Goal: Task Accomplishment & Management: Use online tool/utility

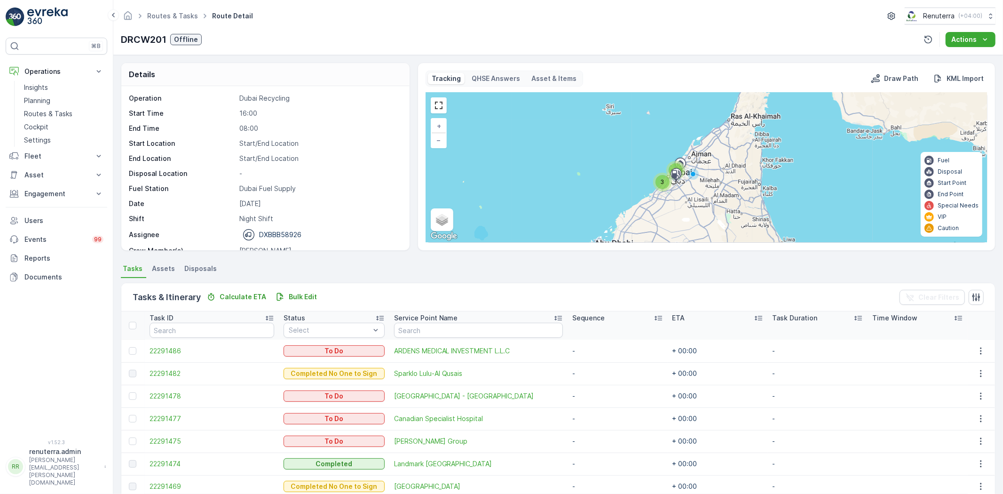
scroll to position [88, 0]
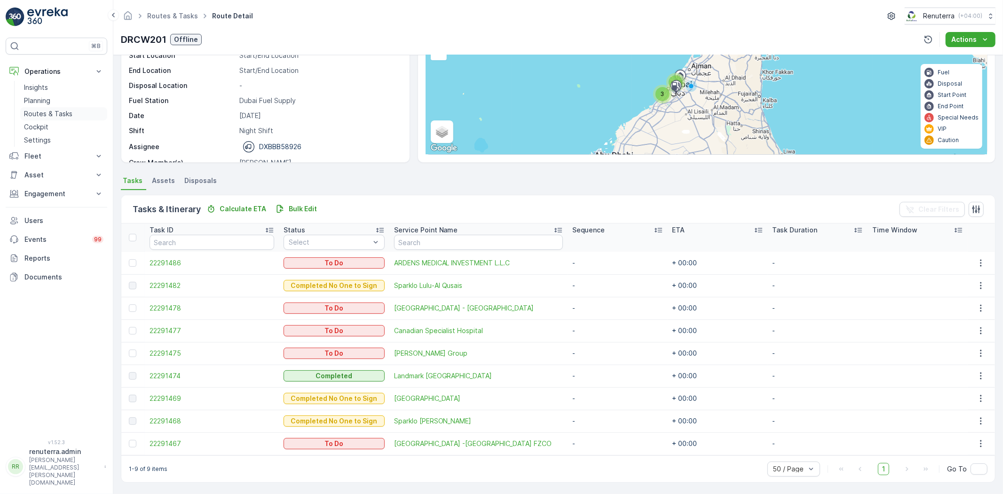
click at [34, 111] on p "Routes & Tasks" at bounding box center [48, 113] width 48 height 9
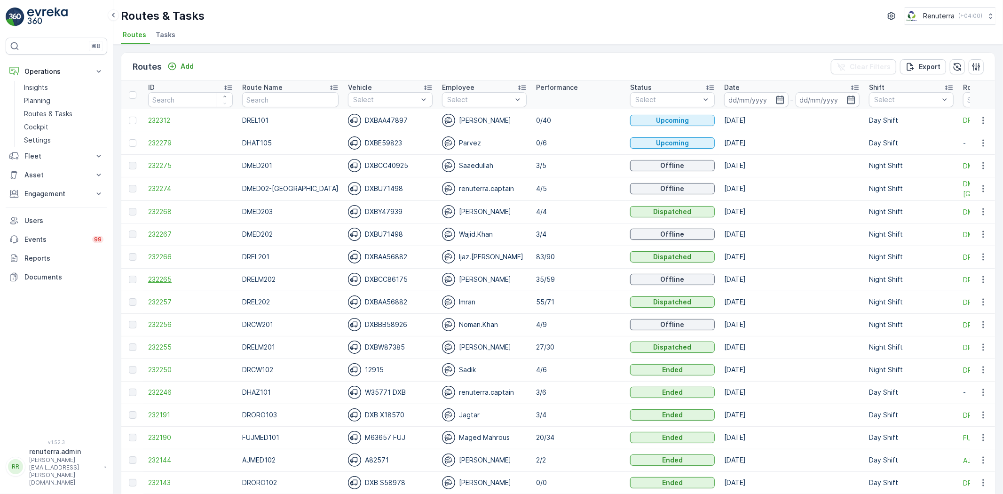
click at [170, 277] on span "232265" at bounding box center [190, 278] width 85 height 9
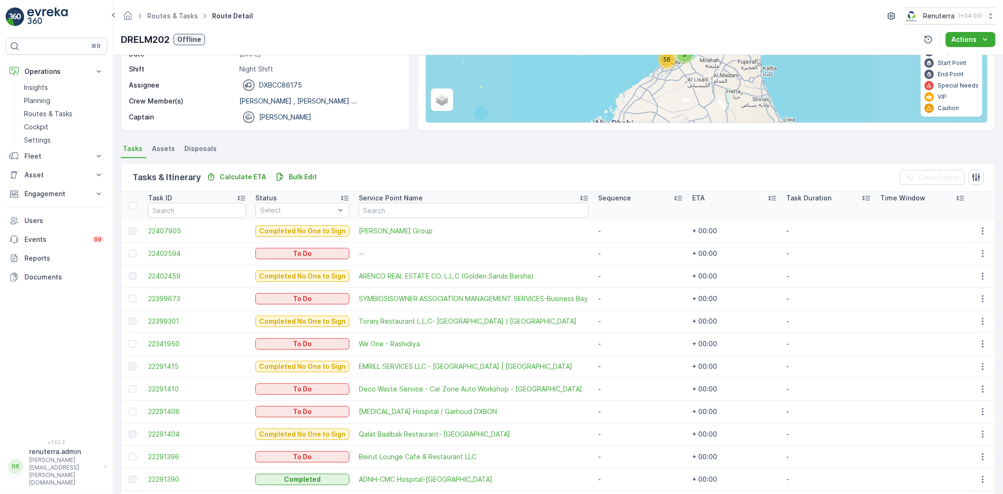
scroll to position [104, 0]
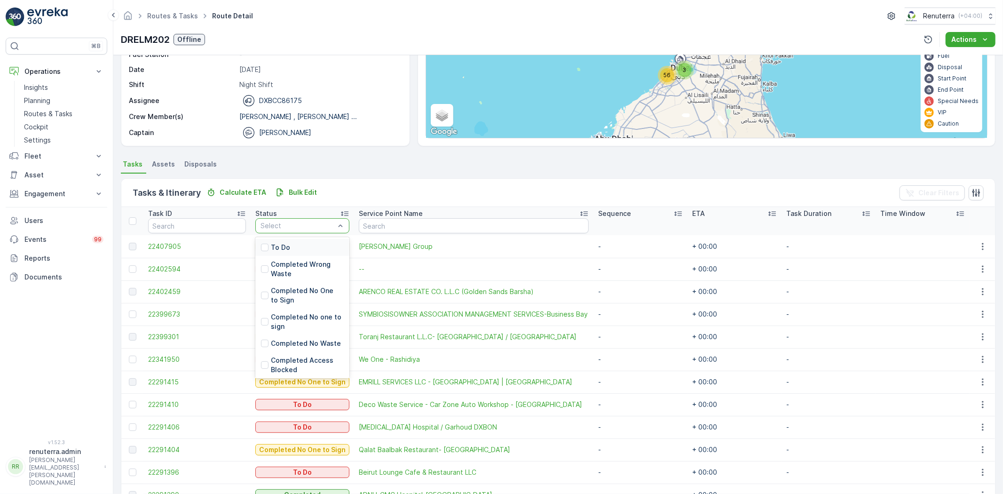
click at [290, 243] on p "To Do" at bounding box center [280, 247] width 19 height 9
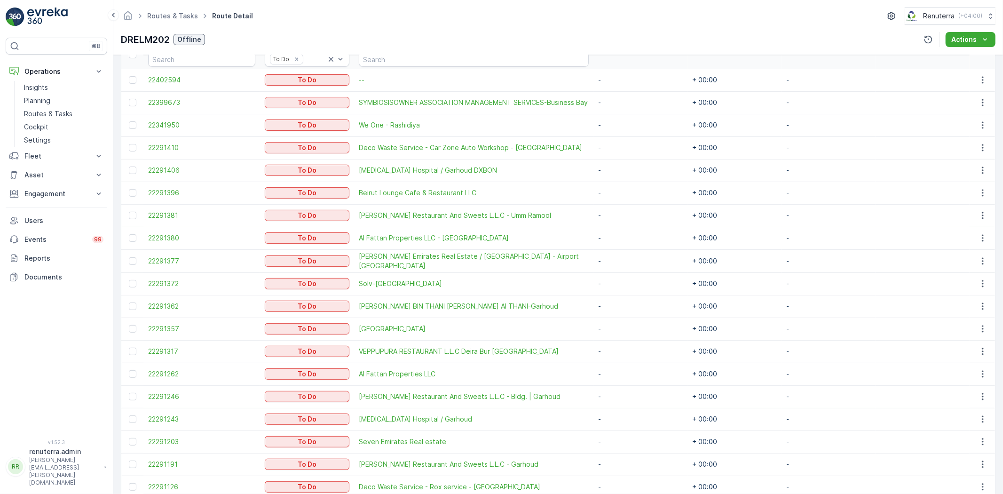
scroll to position [219, 0]
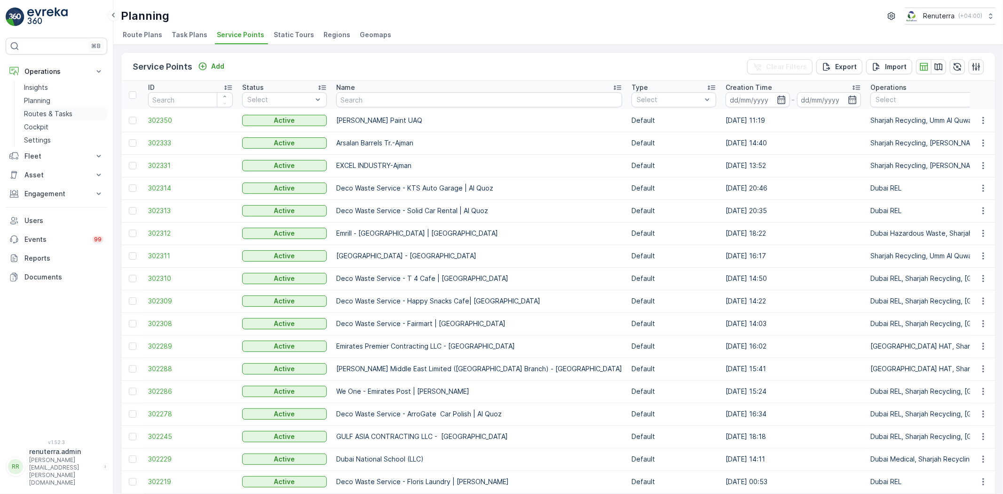
scroll to position [1, 0]
drag, startPoint x: 0, startPoint y: 0, endPoint x: 37, endPoint y: 115, distance: 120.8
click at [34, 115] on p "Routes & Tasks" at bounding box center [48, 113] width 48 height 9
